Goal: Task Accomplishment & Management: Manage account settings

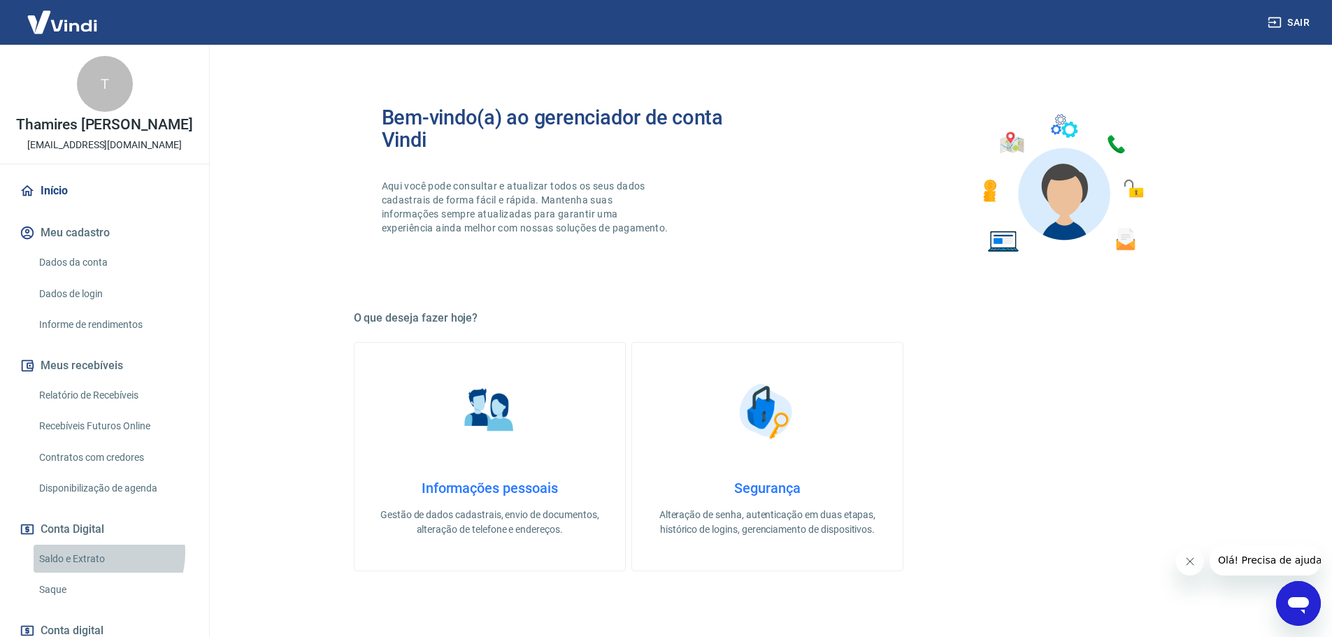
click at [99, 553] on link "Saldo e Extrato" at bounding box center [113, 559] width 159 height 29
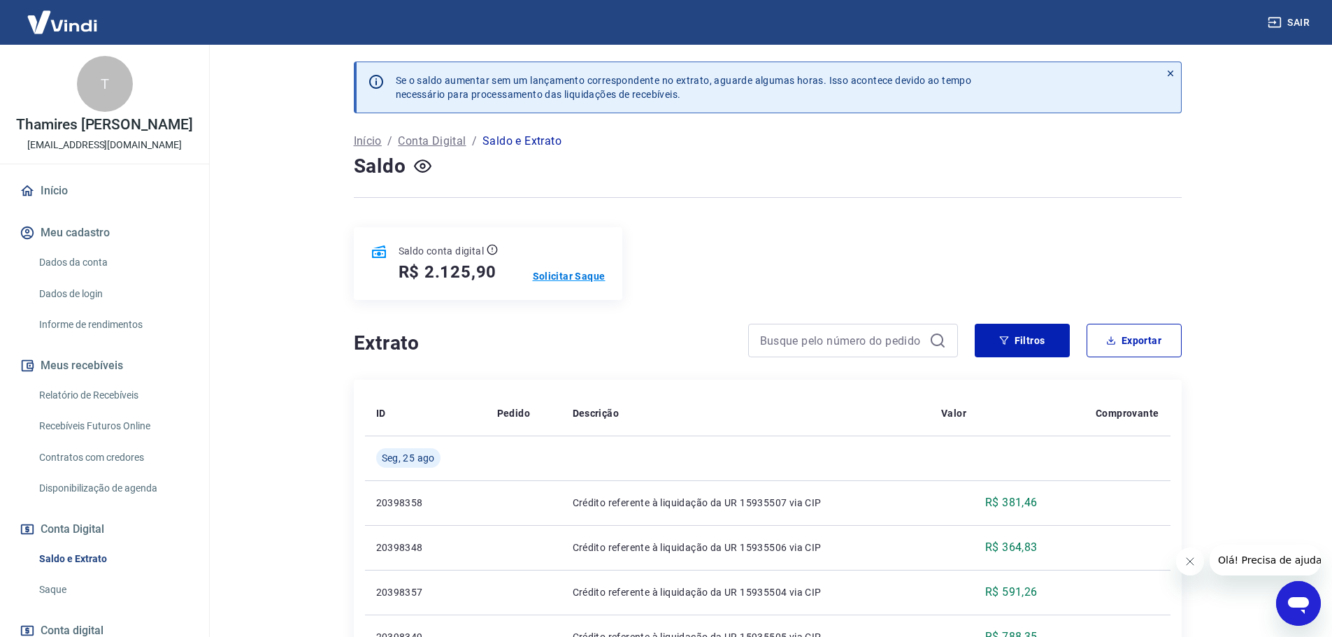
click at [555, 274] on p "Solicitar Saque" at bounding box center [569, 276] width 73 height 14
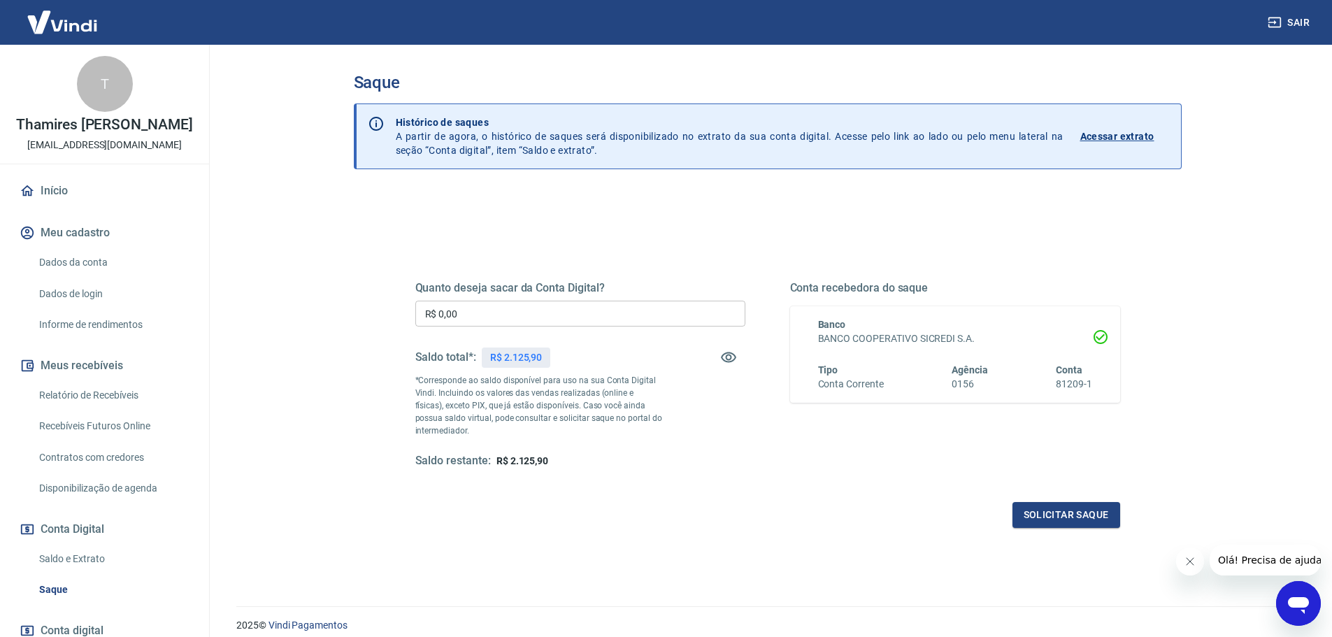
click at [531, 311] on input "R$ 0,00" at bounding box center [580, 314] width 330 height 26
type input "R$ 2.125,90"
click at [1043, 504] on button "Solicitar saque" at bounding box center [1067, 515] width 108 height 26
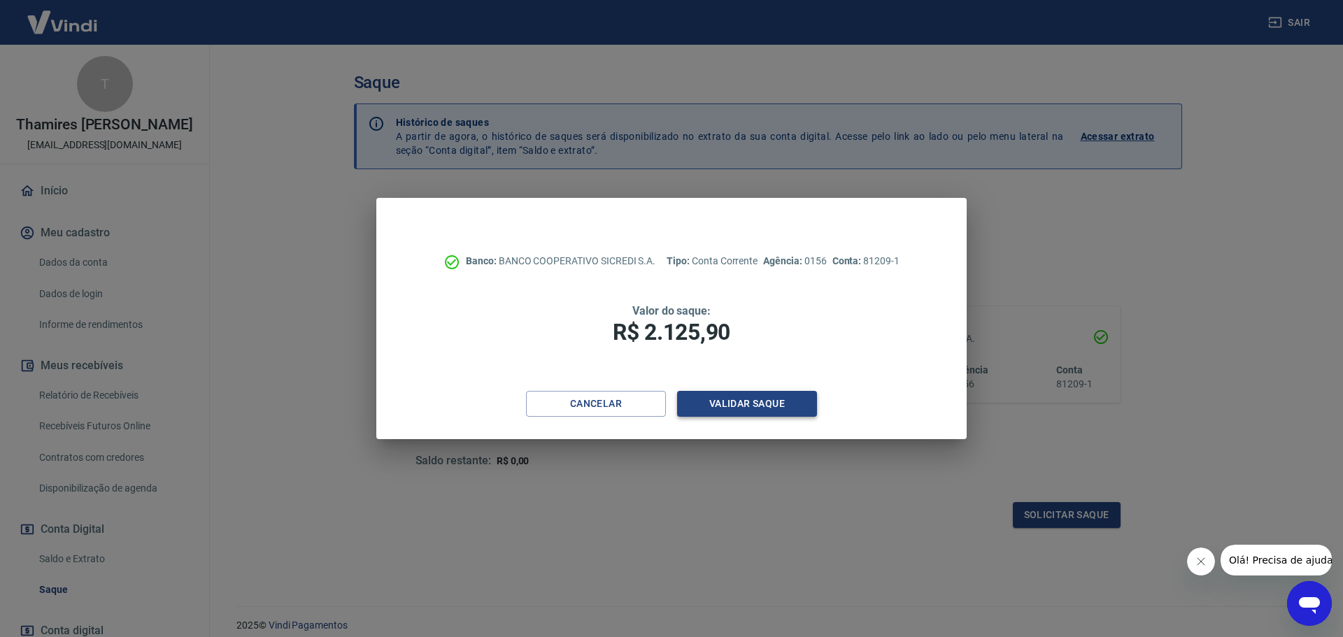
click at [739, 397] on button "Validar saque" at bounding box center [747, 404] width 140 height 26
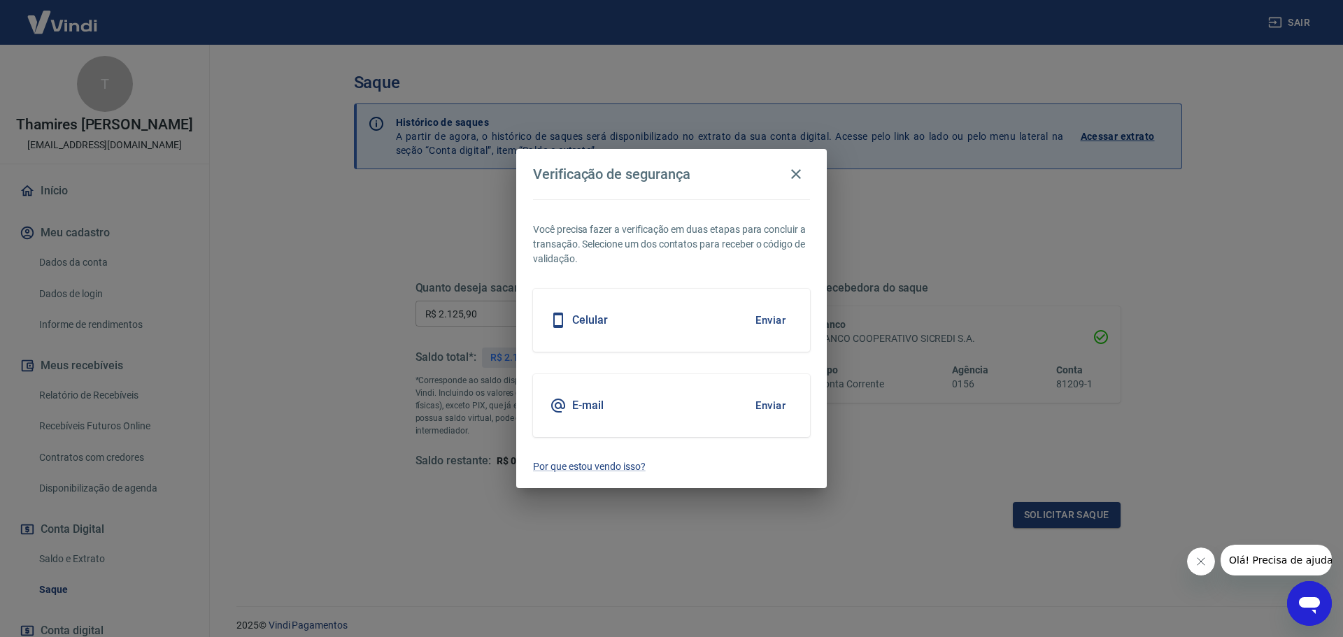
click at [776, 408] on button "Enviar" at bounding box center [770, 405] width 45 height 29
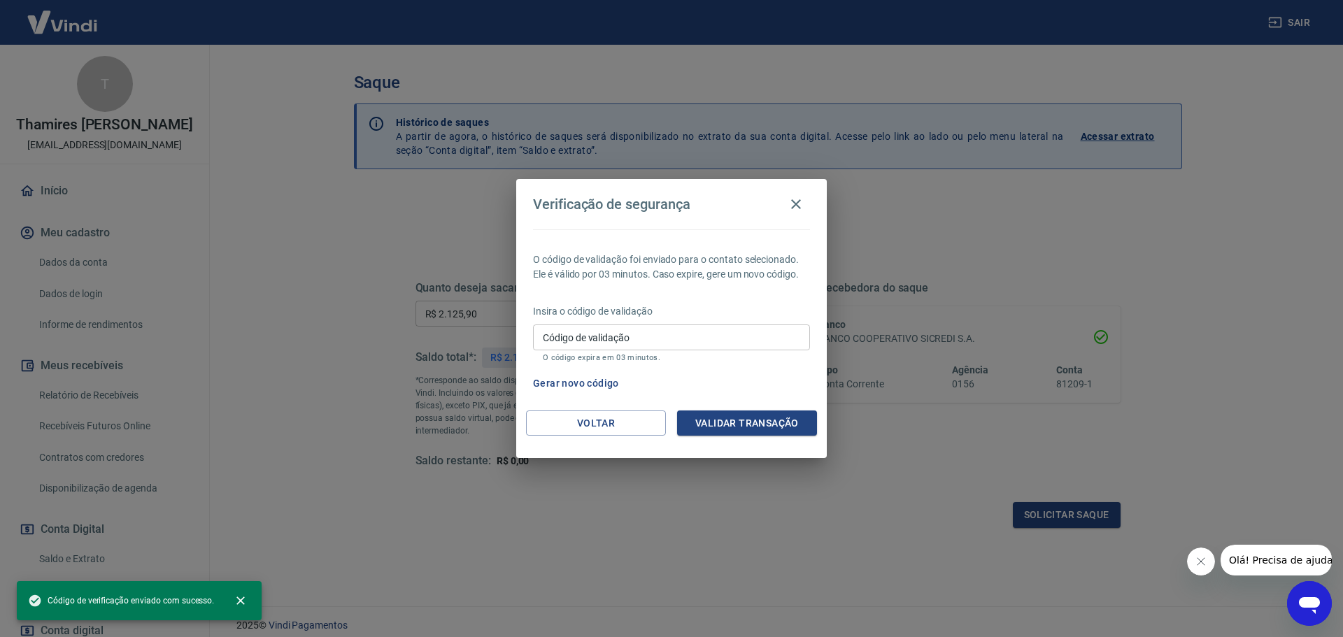
click at [606, 341] on input "Código de validação" at bounding box center [671, 338] width 277 height 26
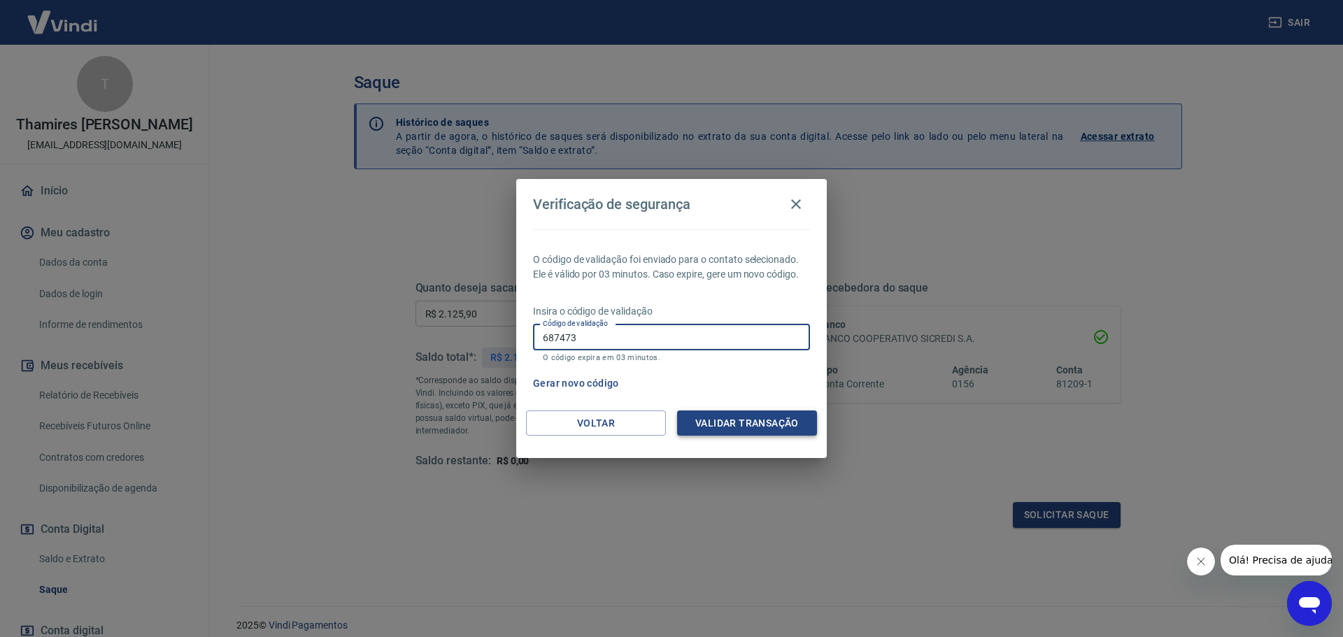
type input "687473"
click at [757, 422] on button "Validar transação" at bounding box center [747, 424] width 140 height 26
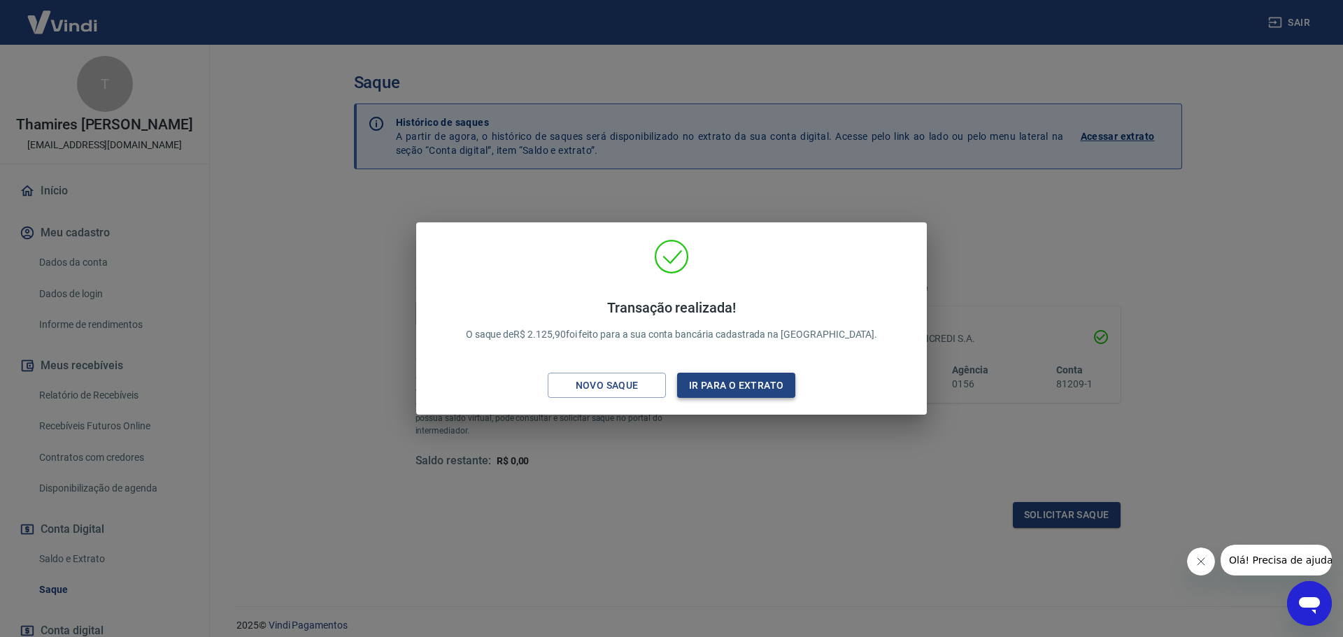
click at [708, 380] on button "Ir para o extrato" at bounding box center [736, 386] width 118 height 26
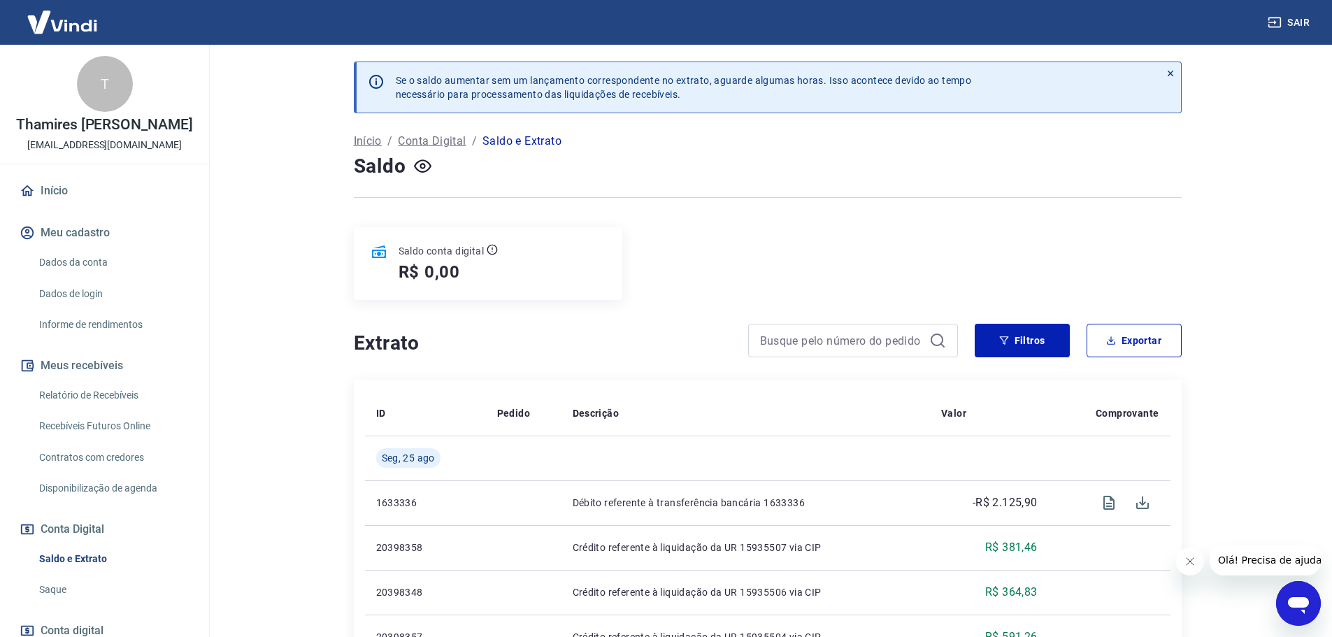
click at [71, 152] on div "[PERSON_NAME] cerezina Lemes [EMAIL_ADDRESS][DOMAIN_NAME]" at bounding box center [104, 104] width 209 height 119
click at [62, 186] on link "Início" at bounding box center [105, 191] width 176 height 31
